Goal: Transaction & Acquisition: Download file/media

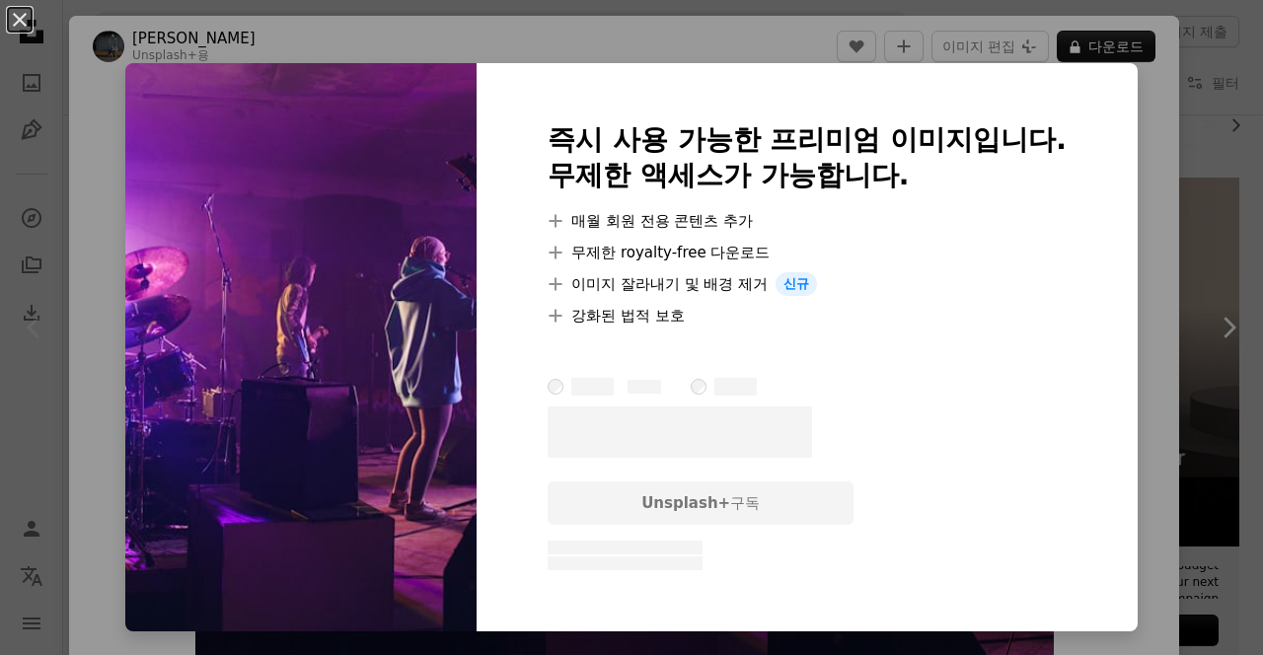
scroll to position [315, 0]
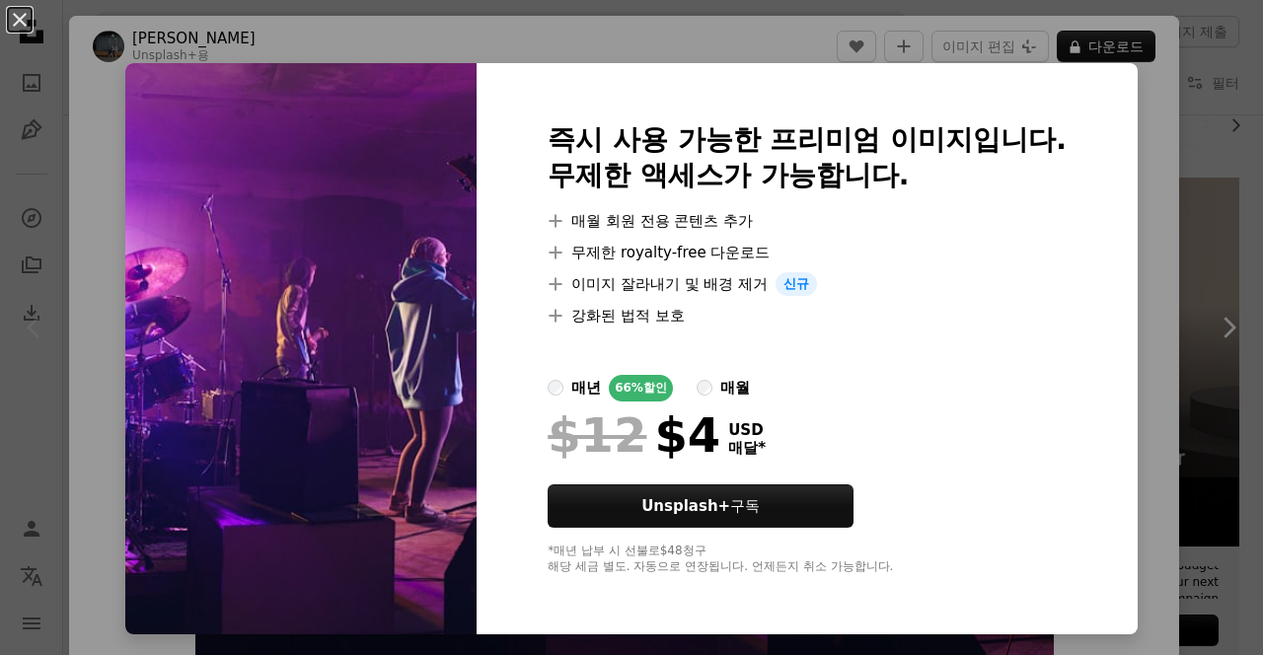
click at [1180, 344] on div "An X shape 즉시 사용 가능한 프리미엄 이미지입니다. 무제한 액세스가 가능합니다. A plus sign 매월 회원 전용 콘텐츠 추가 A…" at bounding box center [631, 327] width 1263 height 655
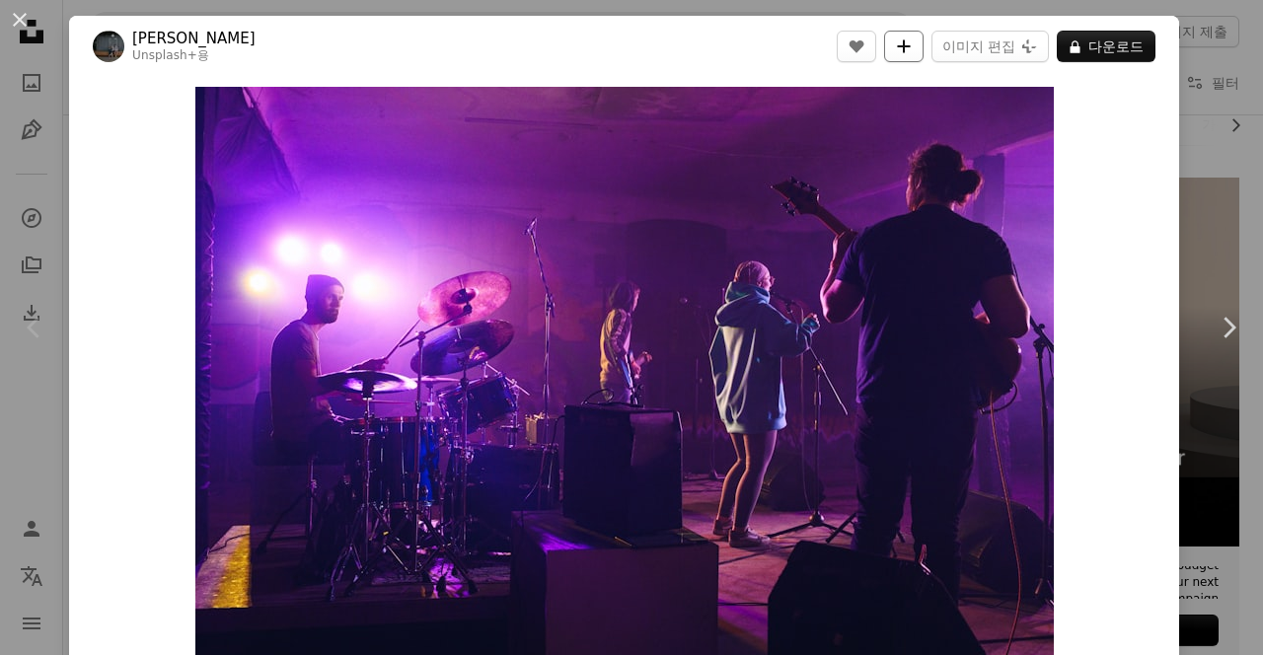
click at [912, 39] on icon "A plus sign" at bounding box center [904, 46] width 16 height 16
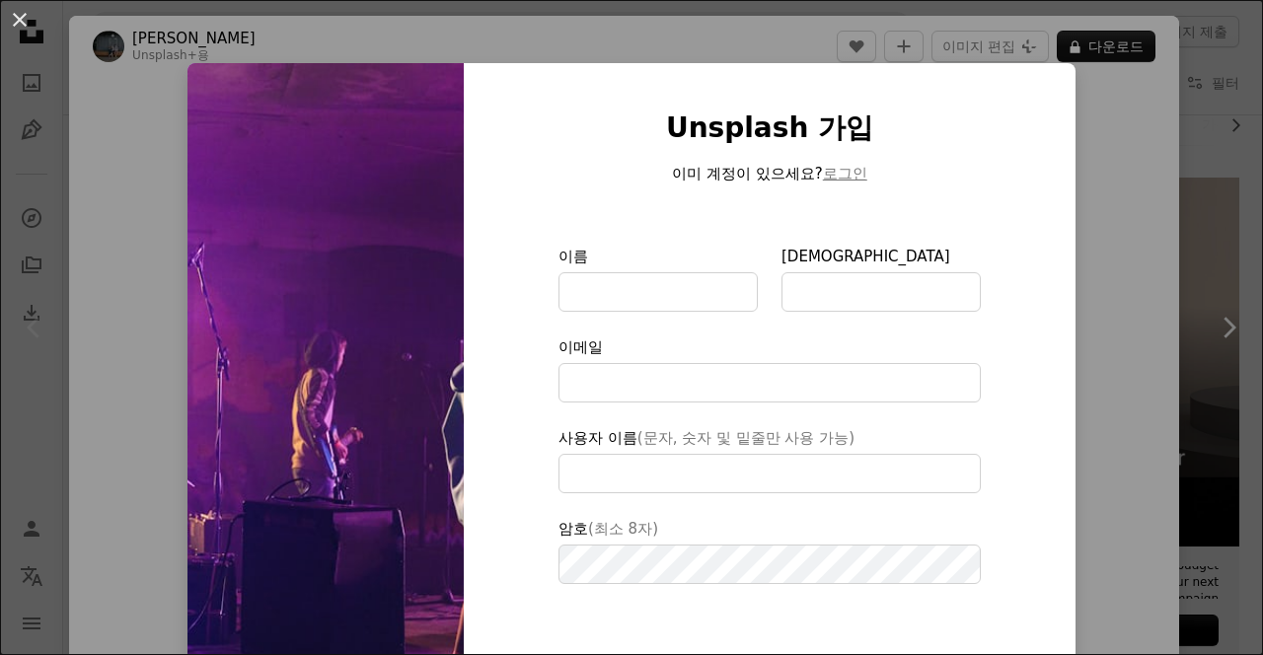
click at [1184, 329] on div "An X shape Unsplash 가입 이미 계정이 있으세요? 로그인 이름 성 이메일 사용자 이름 (문자, 숫자 및 밑줄만 사용 가능) 암호…" at bounding box center [631, 327] width 1263 height 655
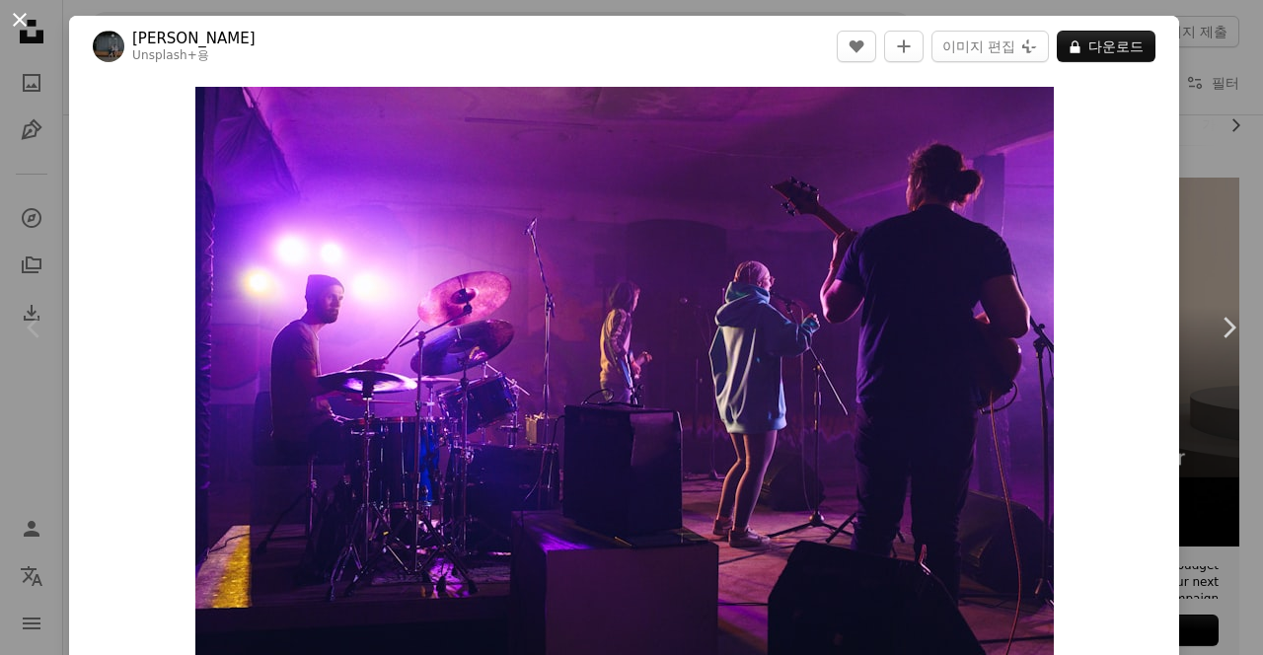
click at [28, 32] on button "An X shape" at bounding box center [20, 20] width 24 height 24
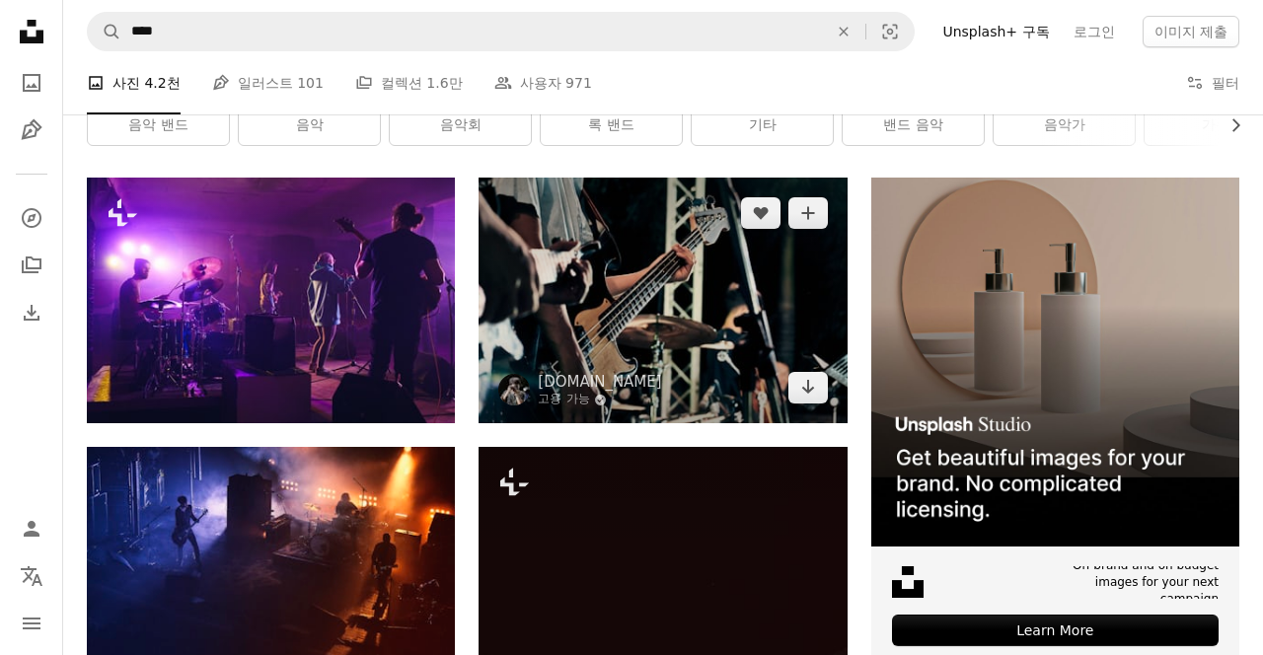
click at [686, 251] on img at bounding box center [662, 301] width 368 height 246
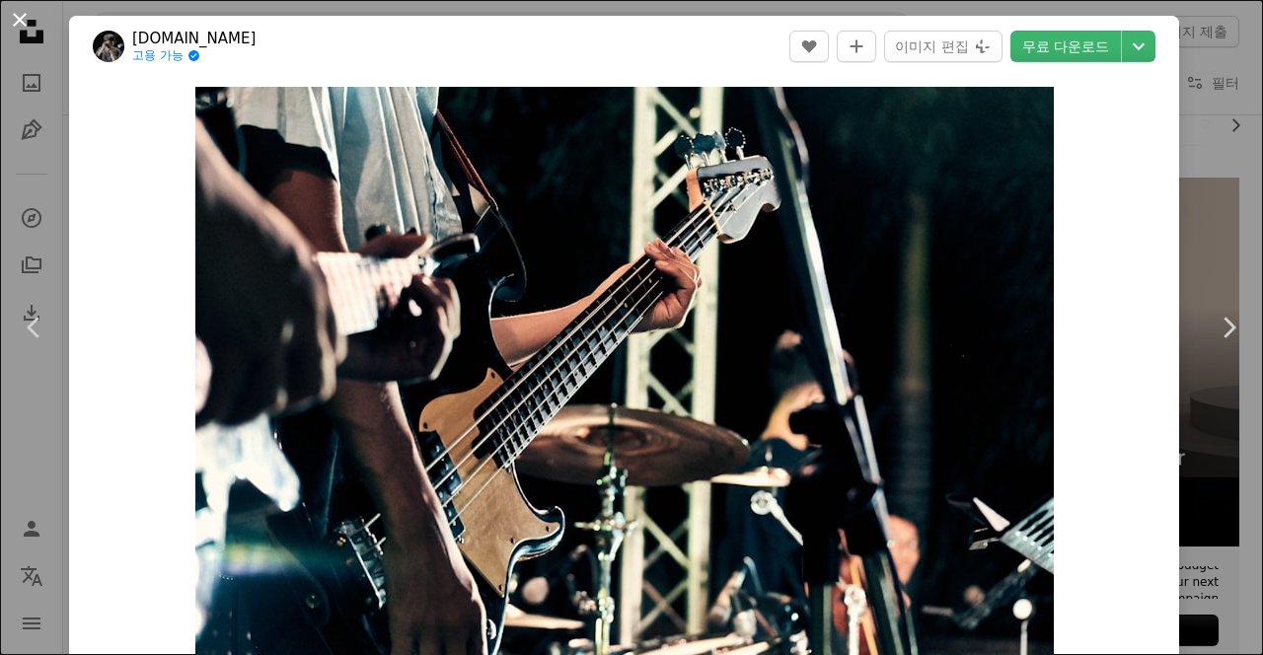
click at [26, 26] on button "An X shape" at bounding box center [20, 20] width 24 height 24
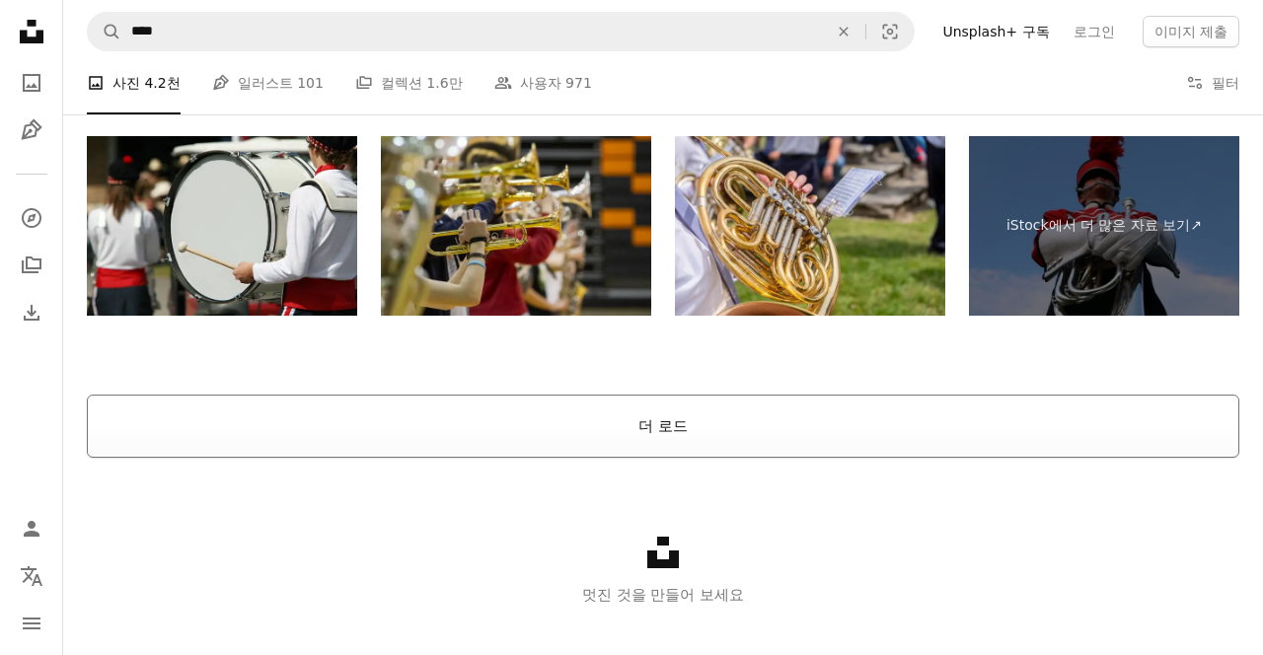
click at [1072, 414] on button "더 로드" at bounding box center [663, 426] width 1152 height 63
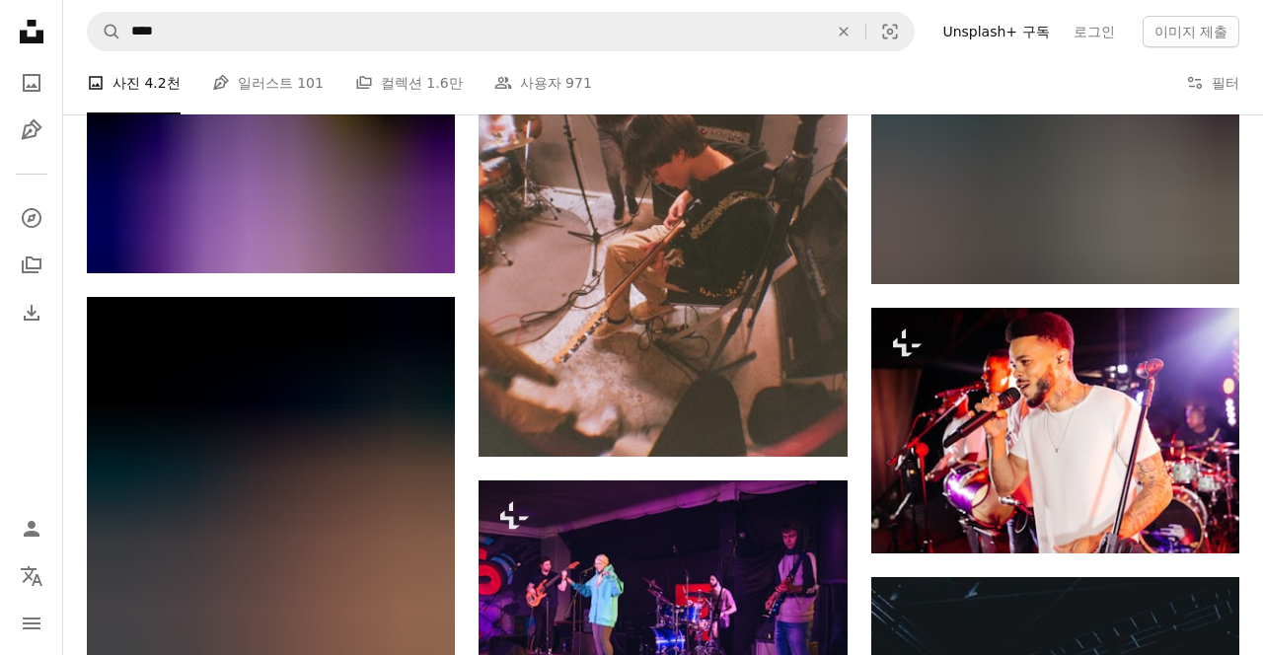
scroll to position [5680, 0]
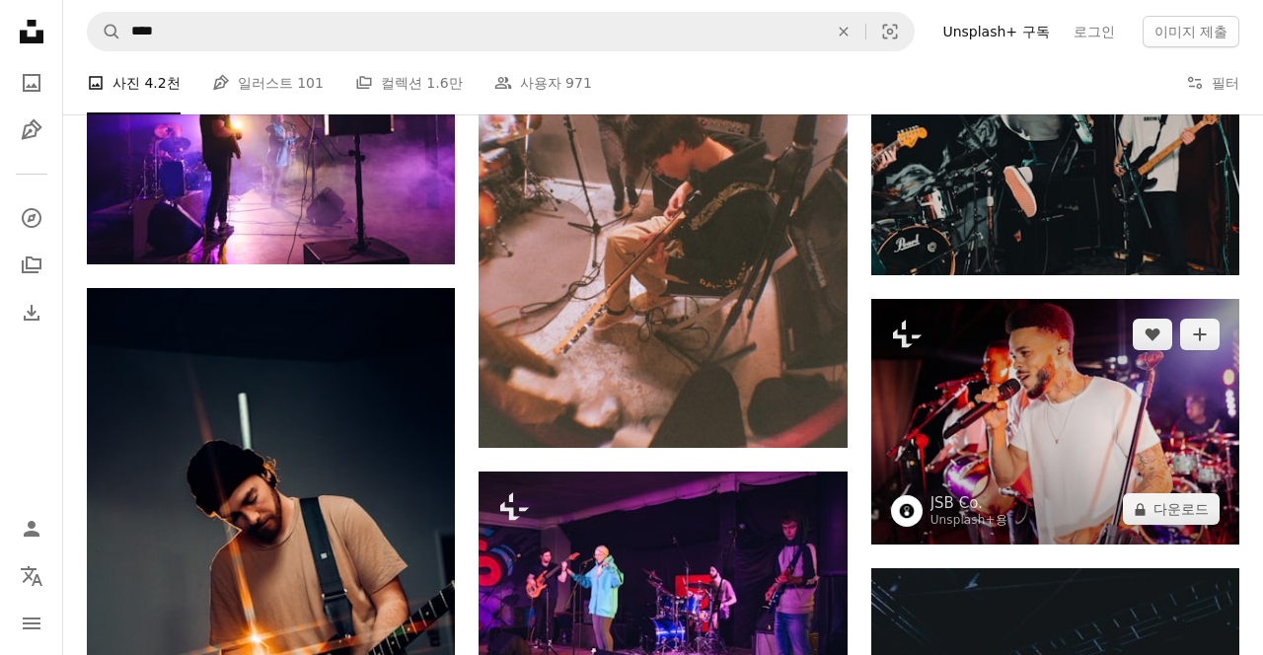
click at [1151, 380] on img at bounding box center [1055, 422] width 368 height 246
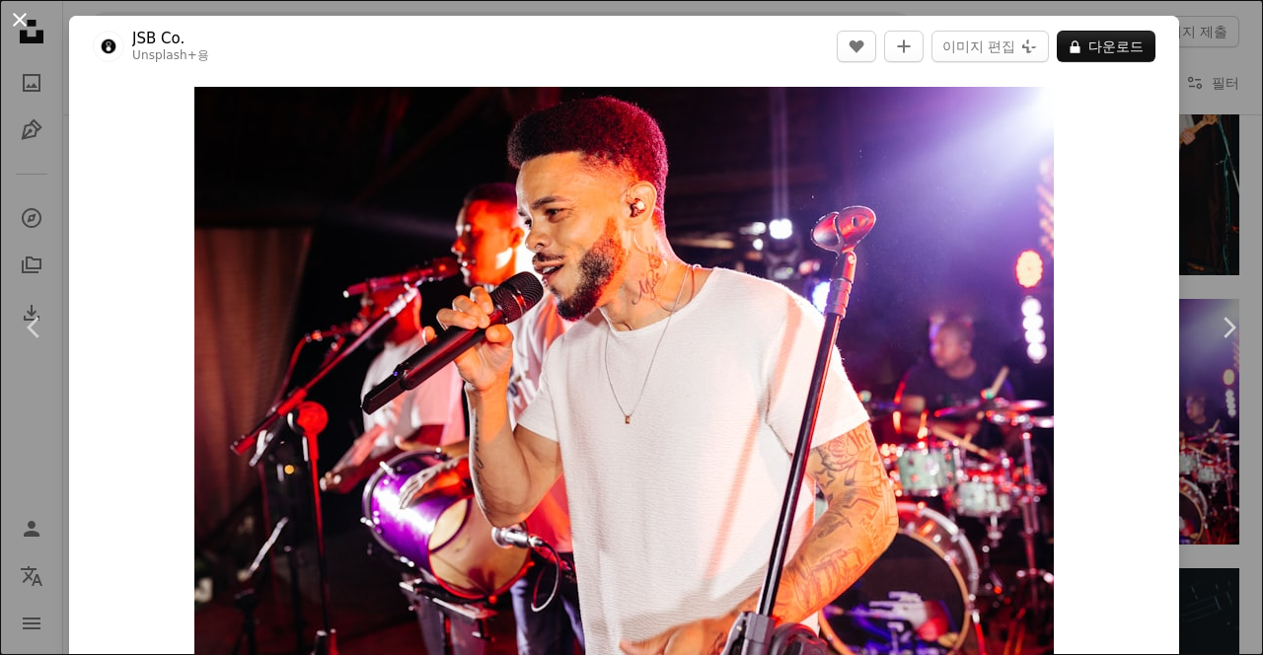
click at [31, 24] on button "An X shape" at bounding box center [20, 20] width 24 height 24
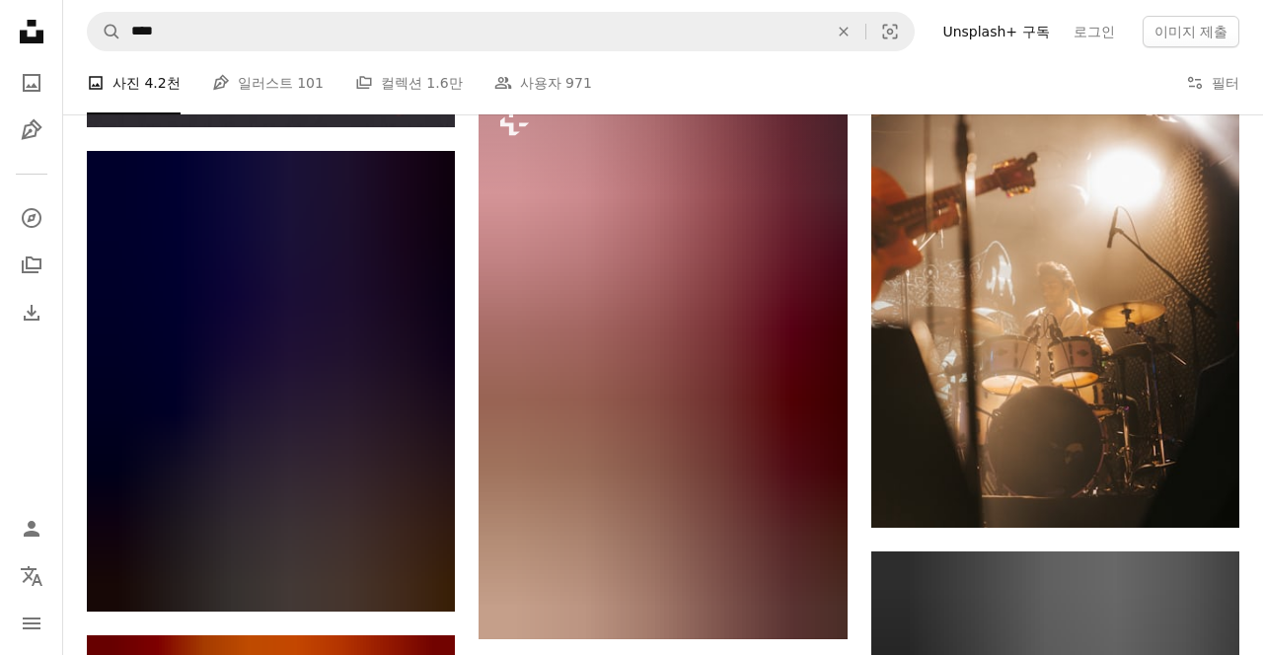
scroll to position [11952, 0]
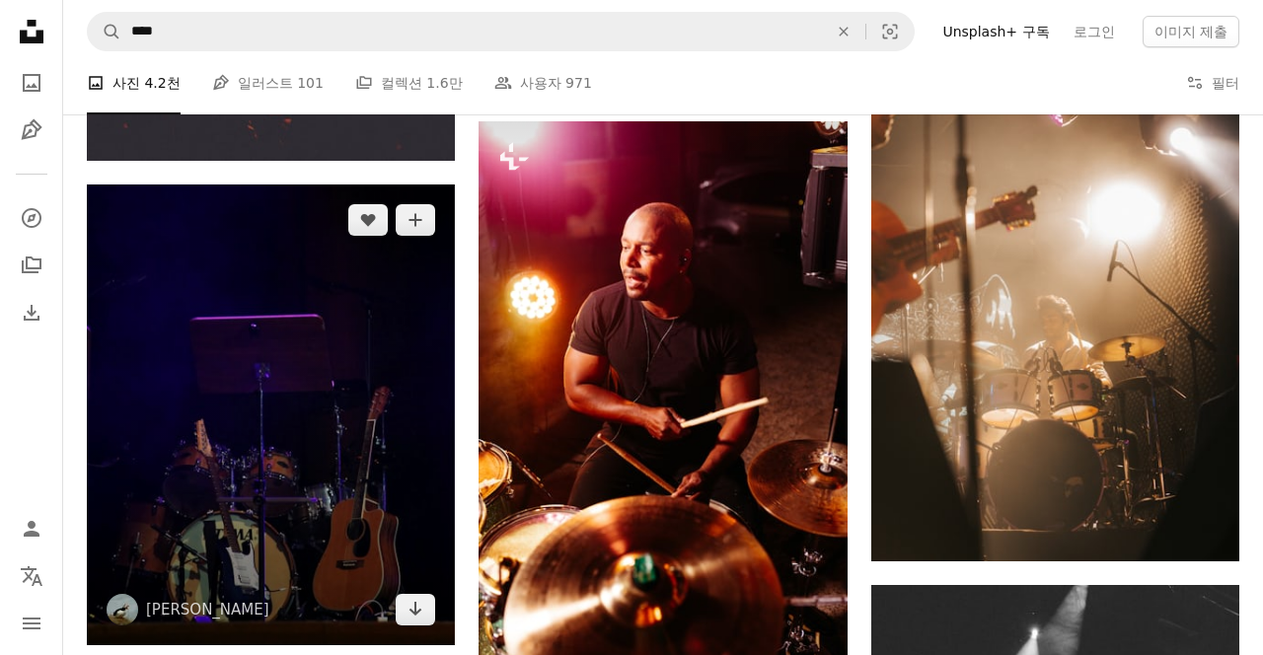
click at [411, 276] on img at bounding box center [271, 414] width 368 height 461
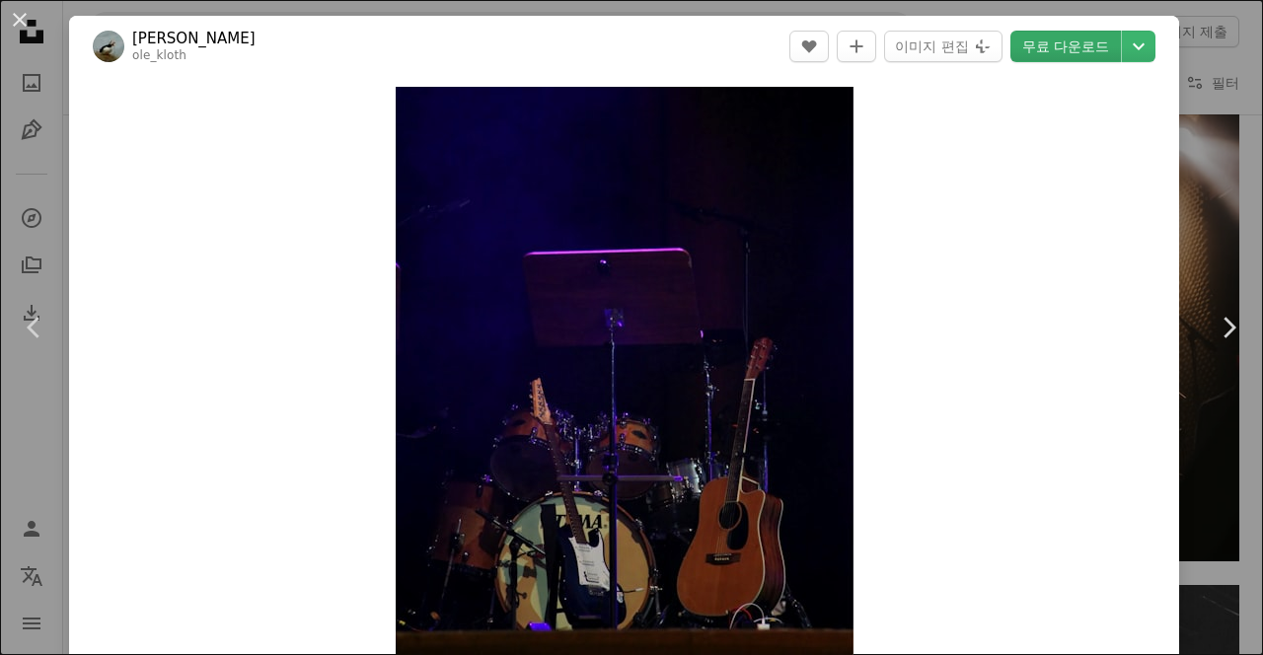
click at [1119, 45] on link "무료 다운로드" at bounding box center [1065, 47] width 110 height 32
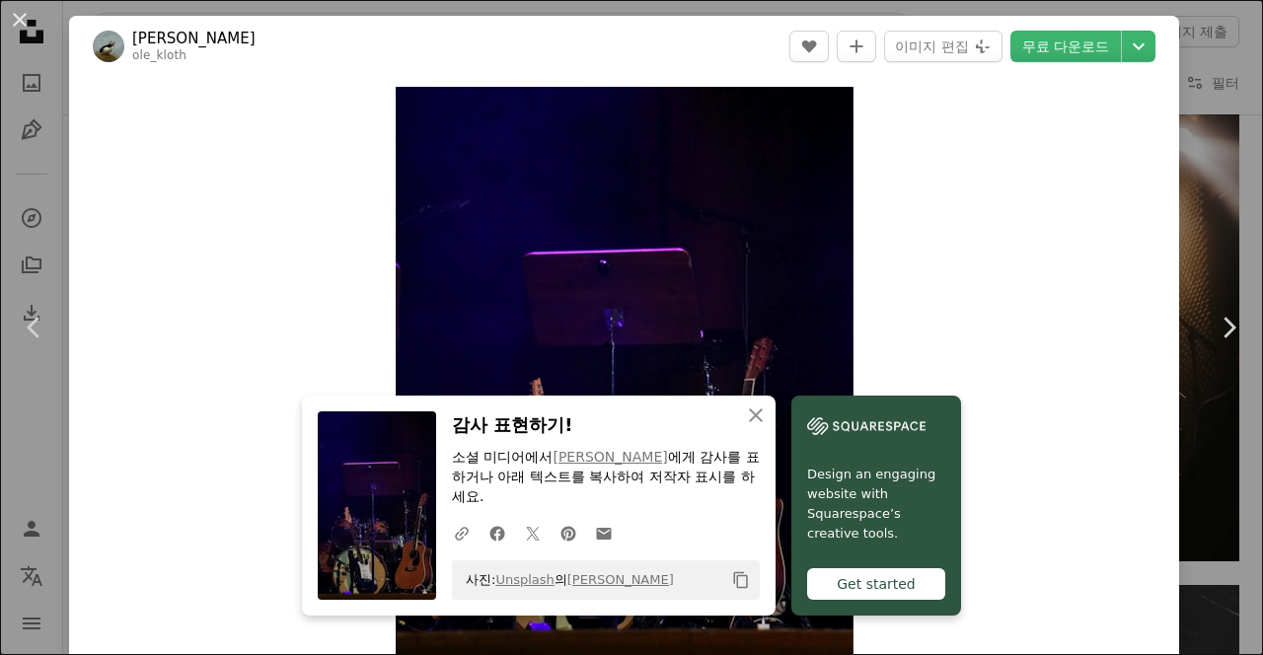
click at [1216, 206] on div "An X shape Chevron left Chevron right An X shape 닫기 감사 표현하기! 소셜 미디어에서 [PERSON_N…" at bounding box center [631, 327] width 1263 height 655
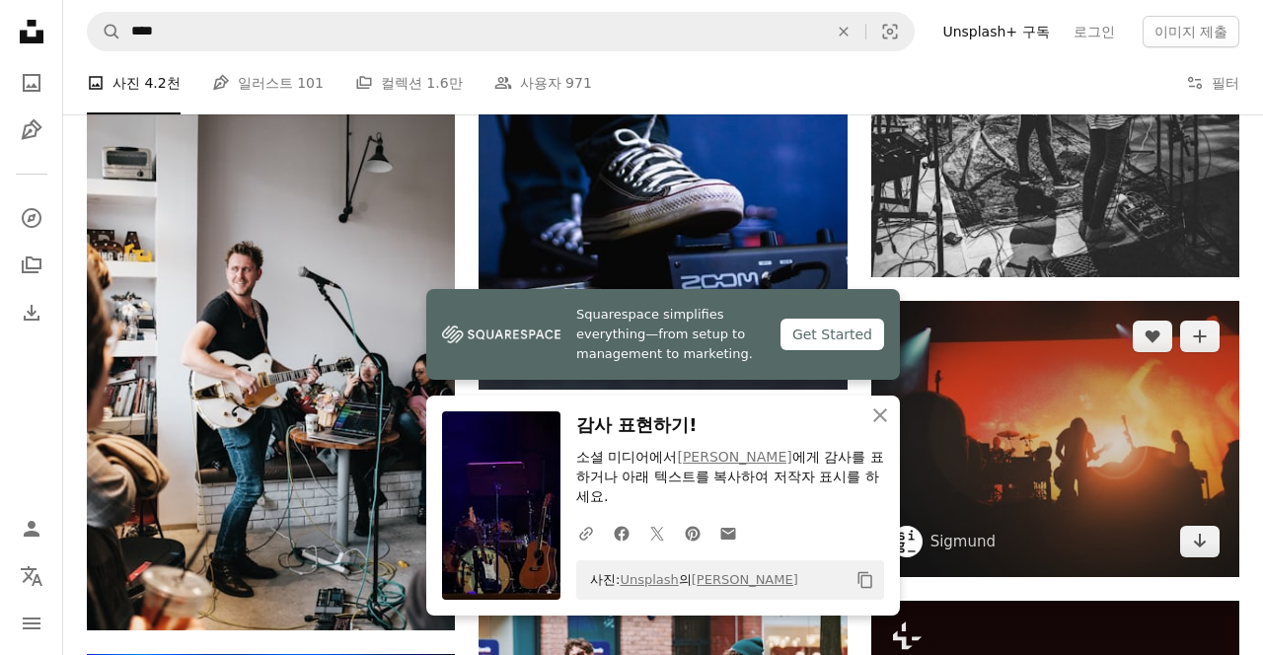
click at [1077, 301] on img at bounding box center [1055, 439] width 368 height 276
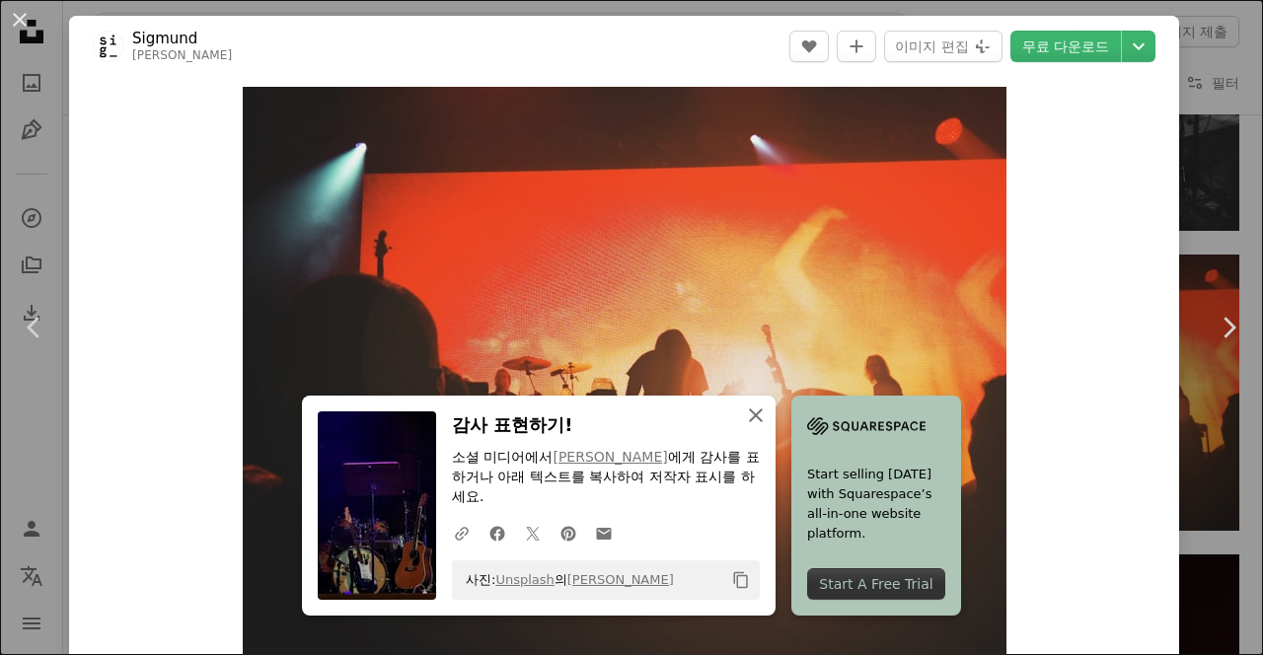
click at [756, 422] on icon "button" at bounding box center [756, 415] width 14 height 14
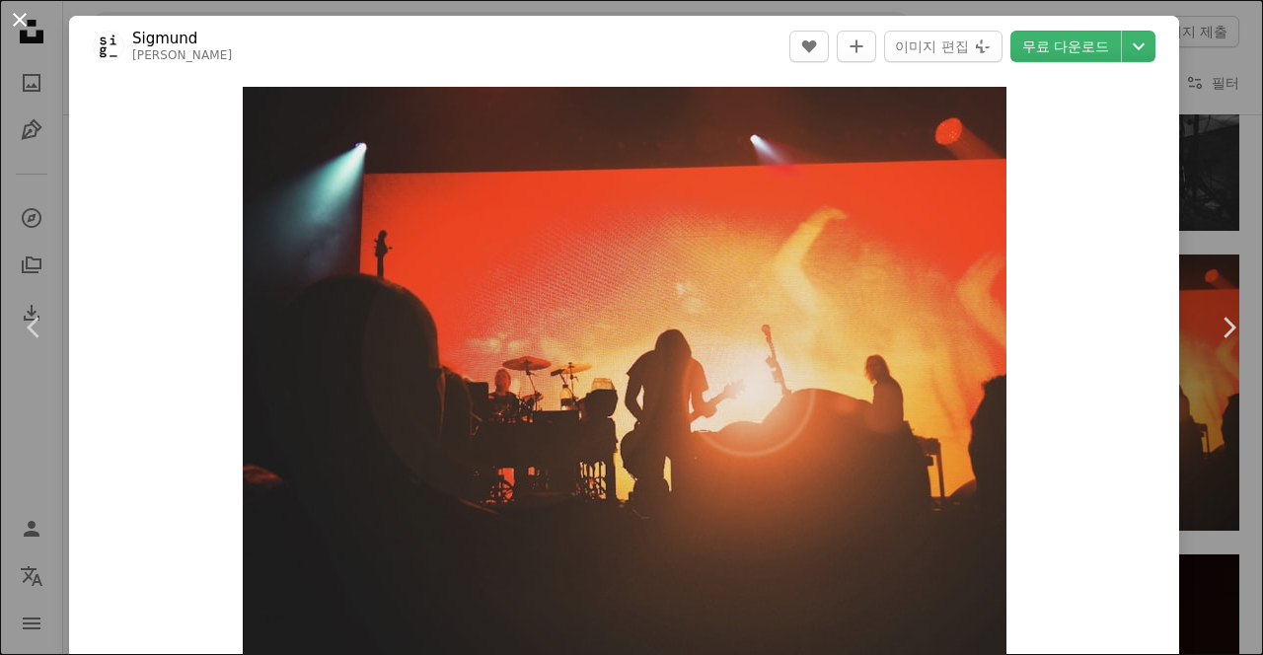
click at [21, 32] on button "An X shape" at bounding box center [20, 20] width 24 height 24
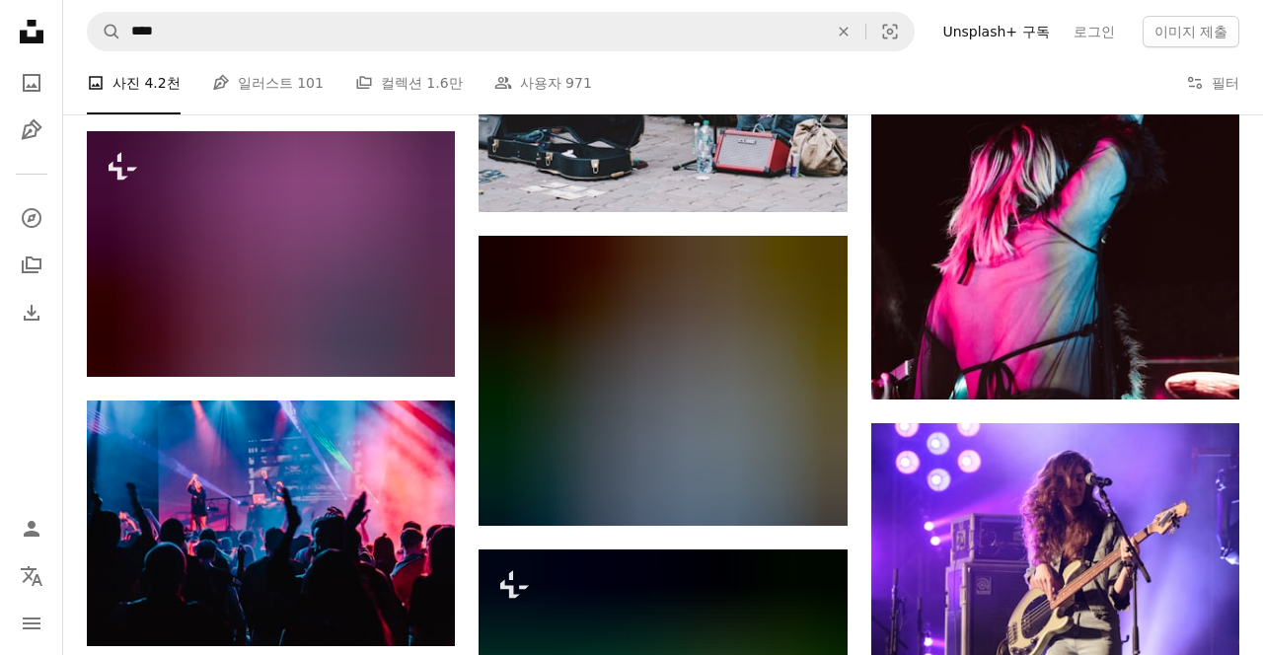
scroll to position [13576, 0]
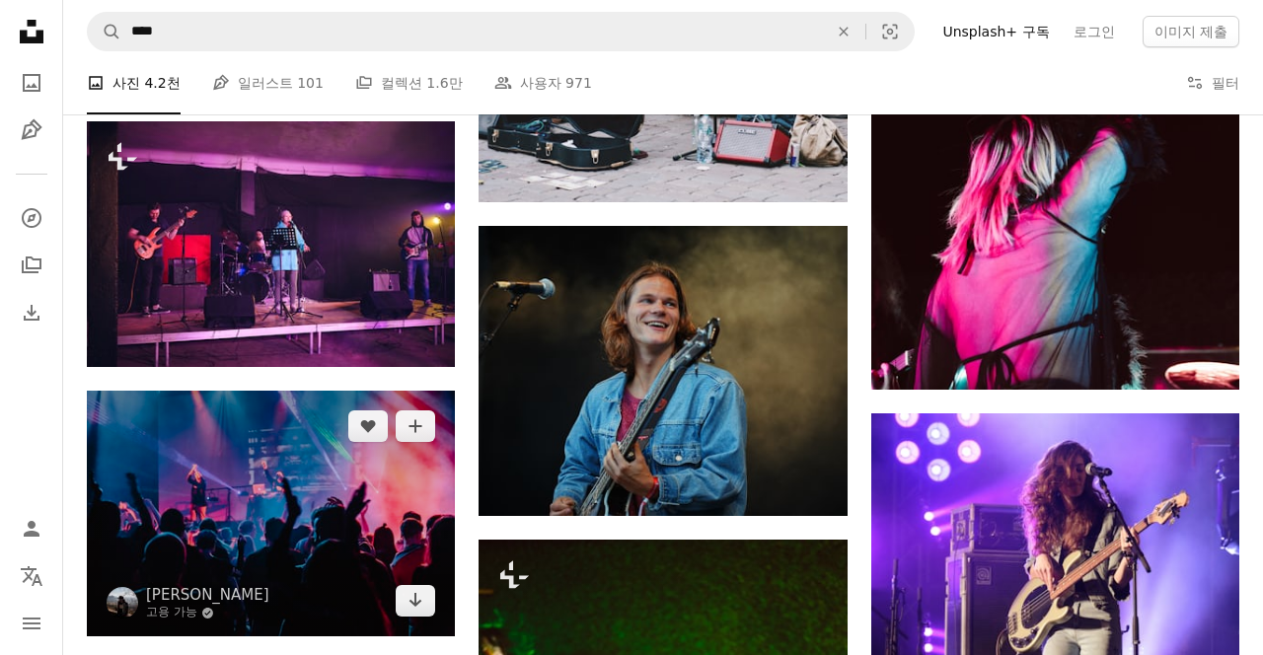
click at [249, 468] on img at bounding box center [271, 514] width 368 height 246
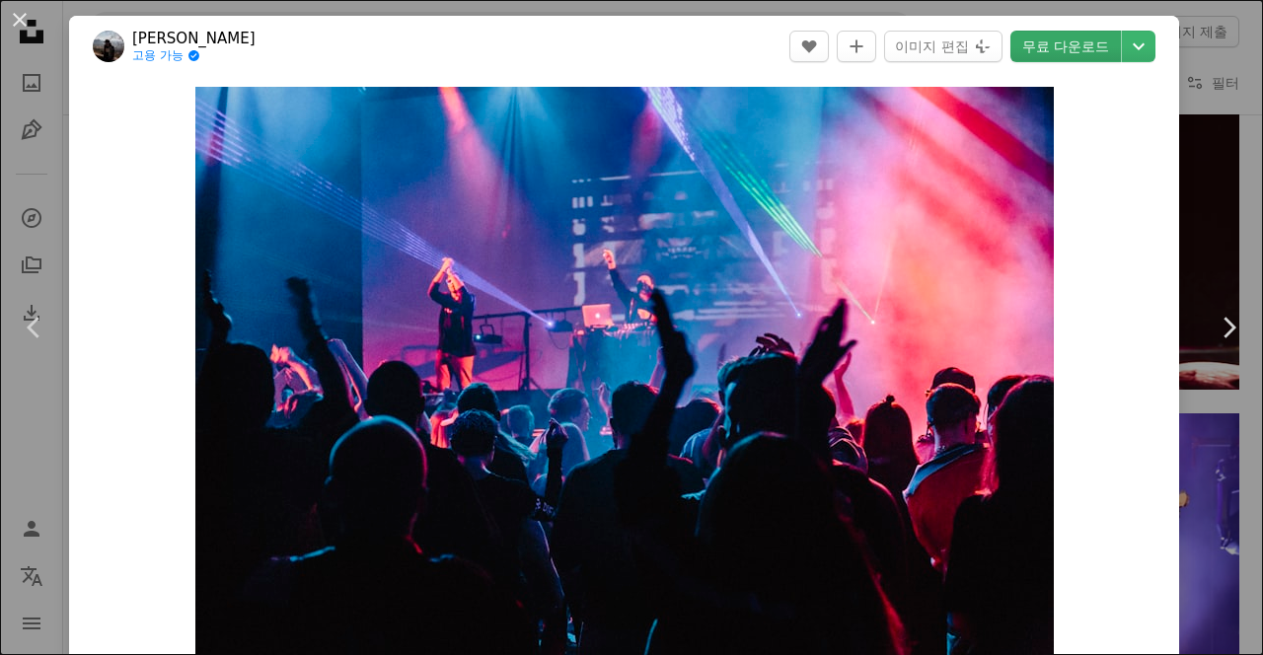
click at [1113, 53] on link "무료 다운로드" at bounding box center [1065, 47] width 110 height 32
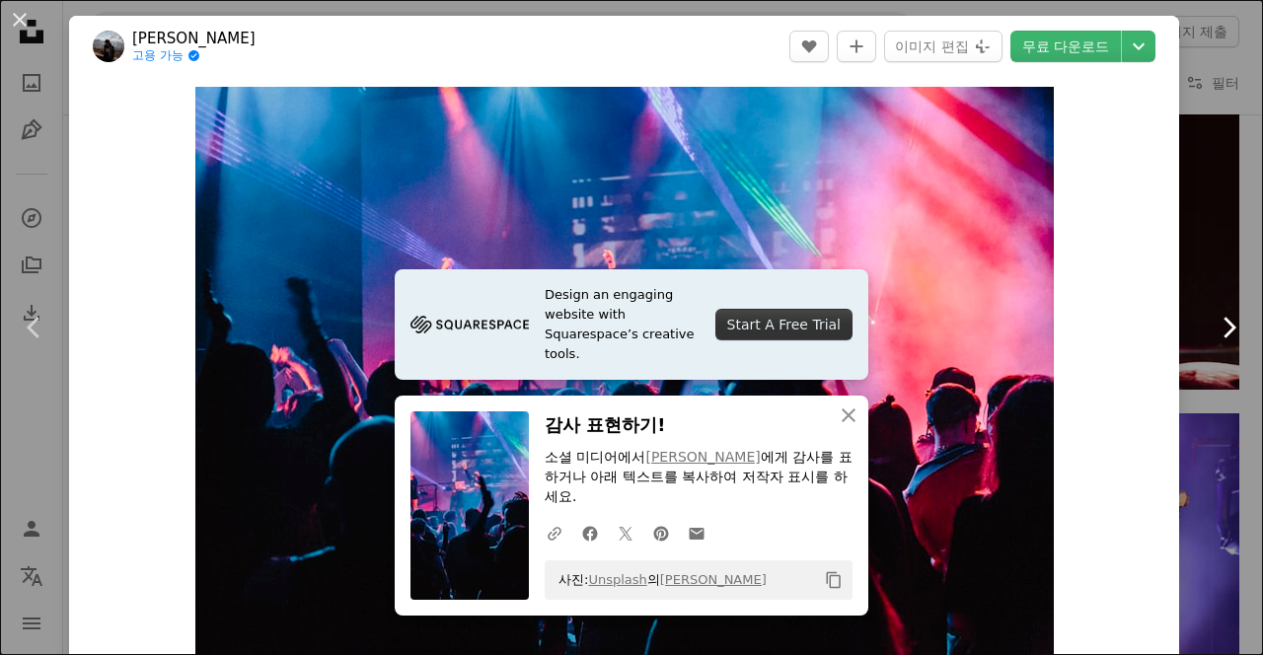
click at [1234, 245] on link "Chevron right" at bounding box center [1228, 327] width 69 height 189
